Goal: Information Seeking & Learning: Find specific page/section

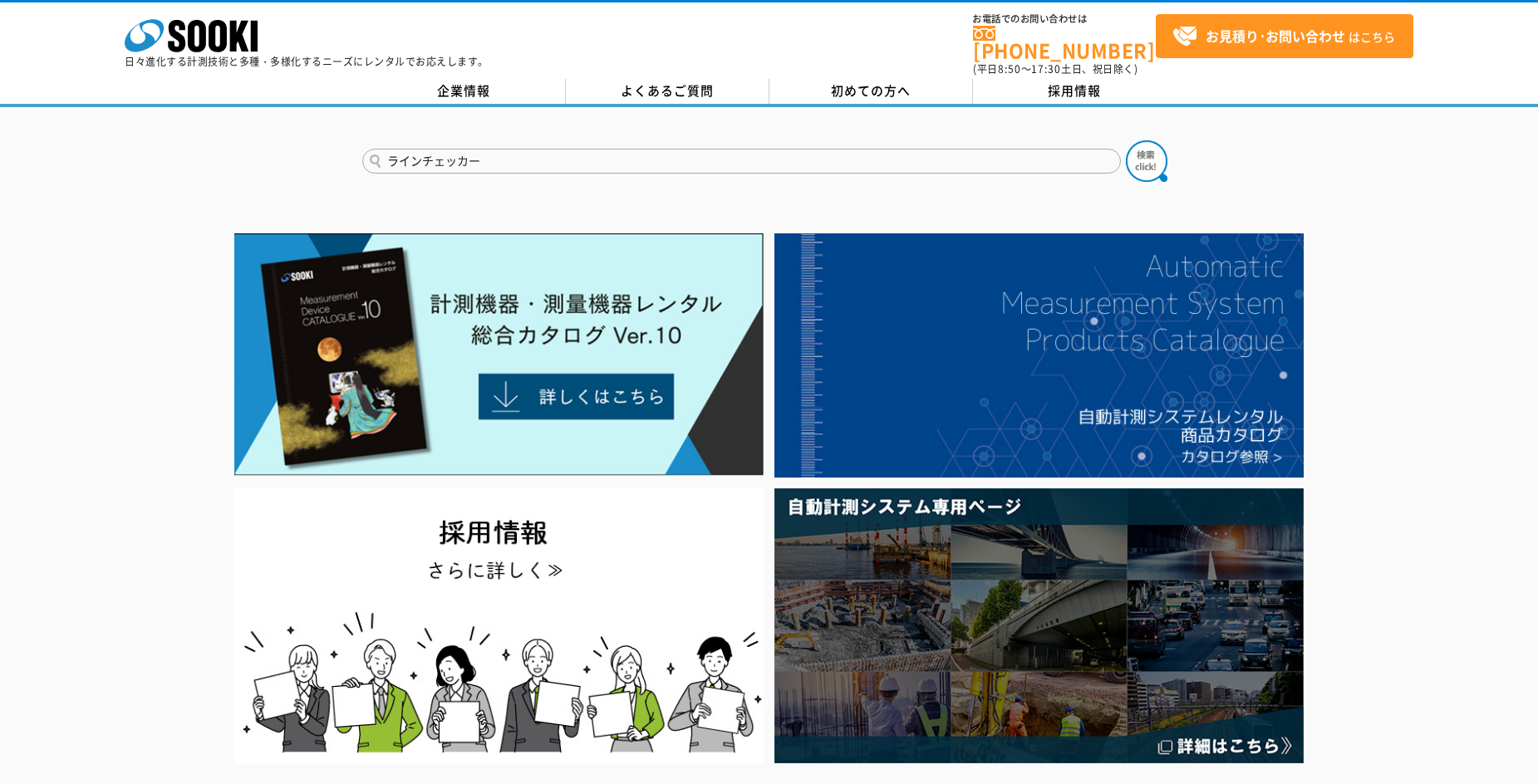
type input "ラインチェッカー"
click at [1125, 140] on button at bounding box center [1145, 160] width 41 height 41
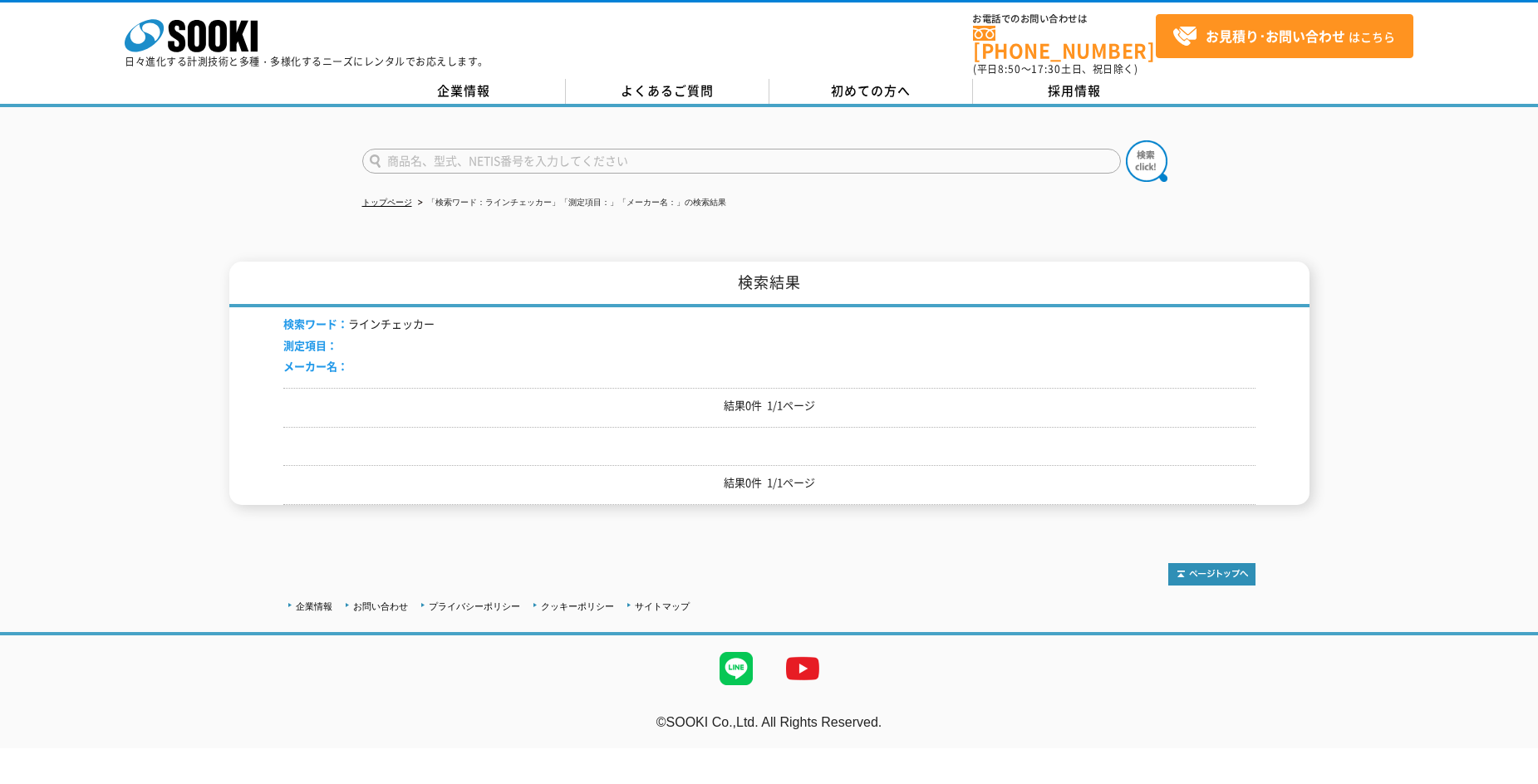
click at [401, 149] on input "text" at bounding box center [741, 161] width 758 height 25
type input "商品名、型式、NETIS番号を入力してください"
click at [509, 149] on input "text" at bounding box center [741, 161] width 758 height 25
type input "スーパーラインチェッカー"
click at [1125, 140] on button at bounding box center [1145, 160] width 41 height 41
